Goal: Navigation & Orientation: Find specific page/section

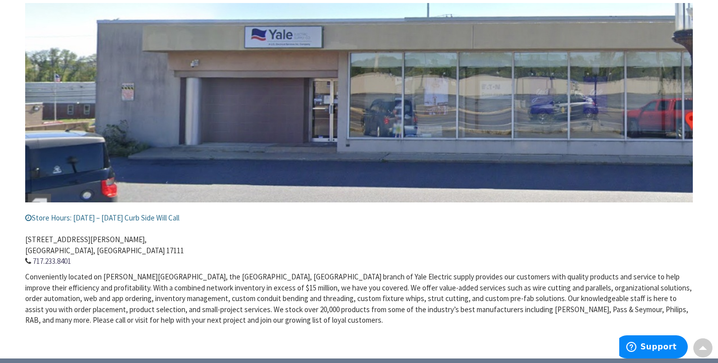
scroll to position [183, 0]
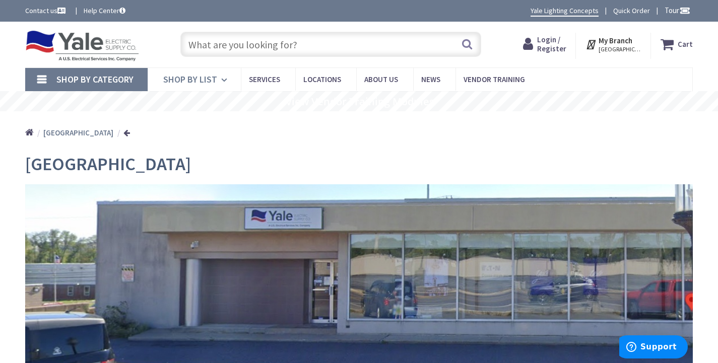
click at [223, 80] on icon at bounding box center [226, 80] width 10 height 22
click at [268, 75] on span "Services" at bounding box center [264, 80] width 31 height 10
